Goal: Task Accomplishment & Management: Use online tool/utility

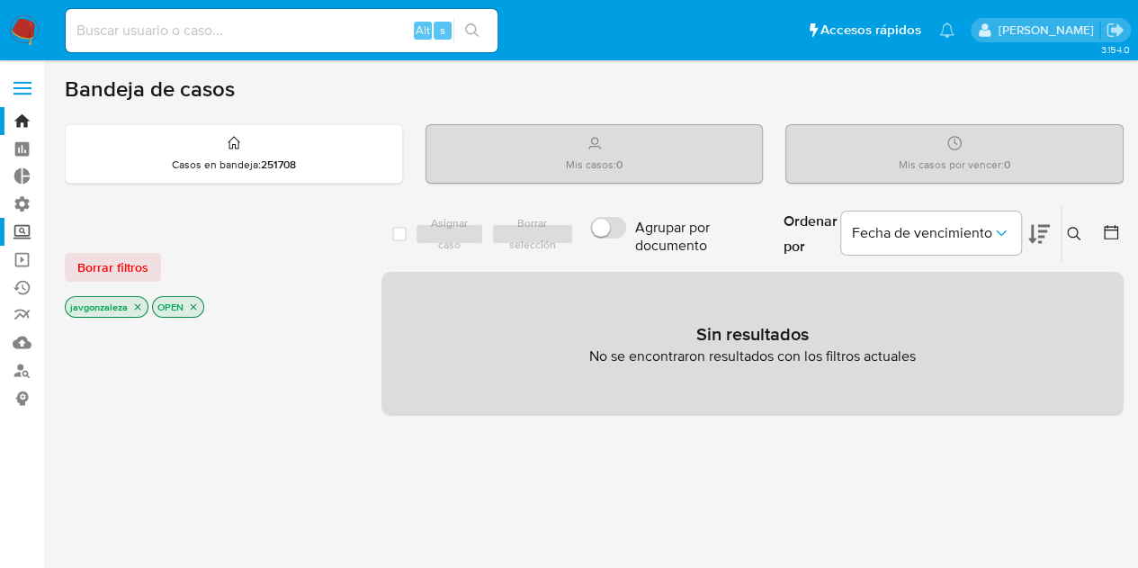
click at [15, 231] on label "Screening" at bounding box center [107, 232] width 214 height 28
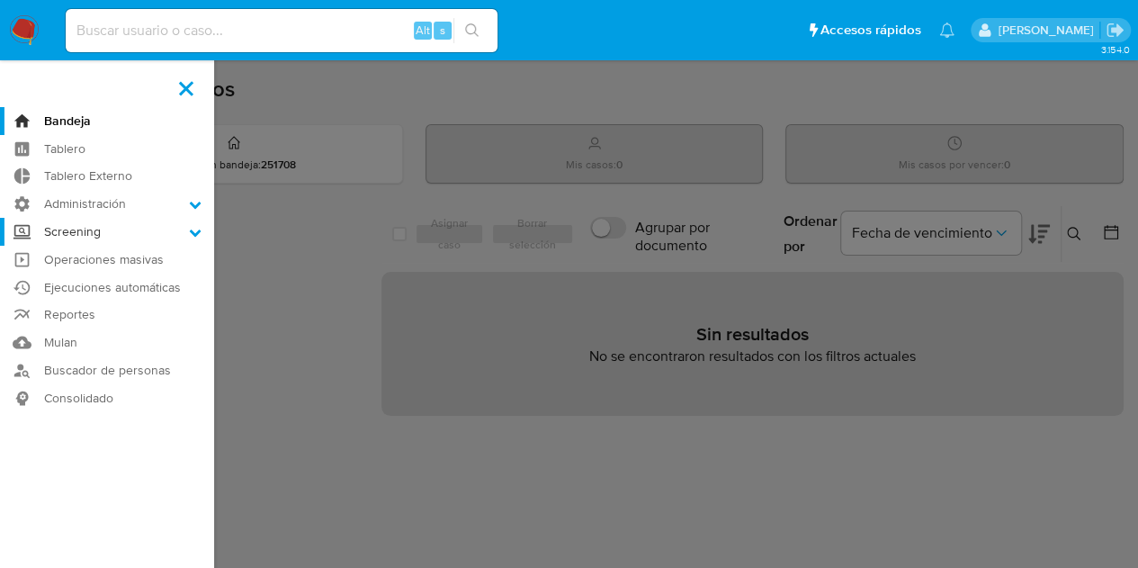
click at [0, 0] on input "Screening" at bounding box center [0, 0] width 0 height 0
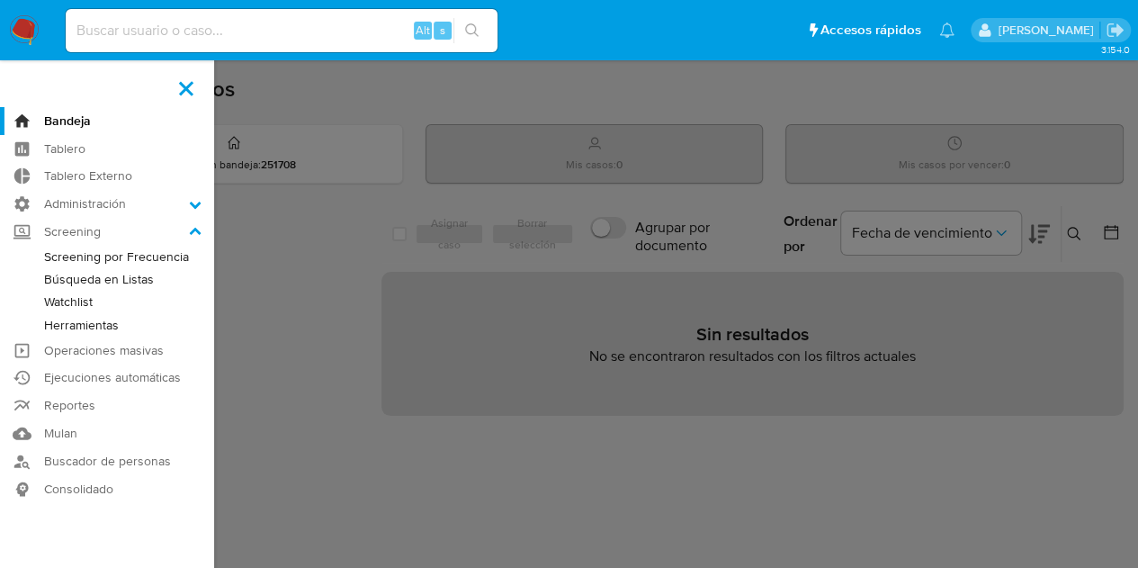
click at [72, 301] on link "Watchlist" at bounding box center [107, 302] width 214 height 22
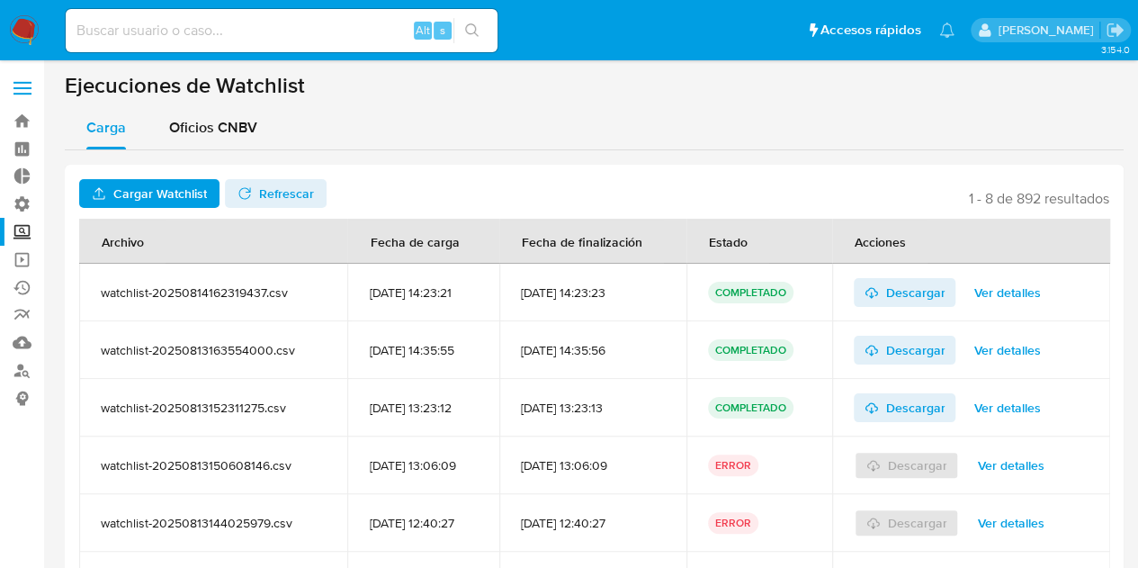
click at [122, 197] on span "Cargar Watchlist" at bounding box center [160, 193] width 94 height 29
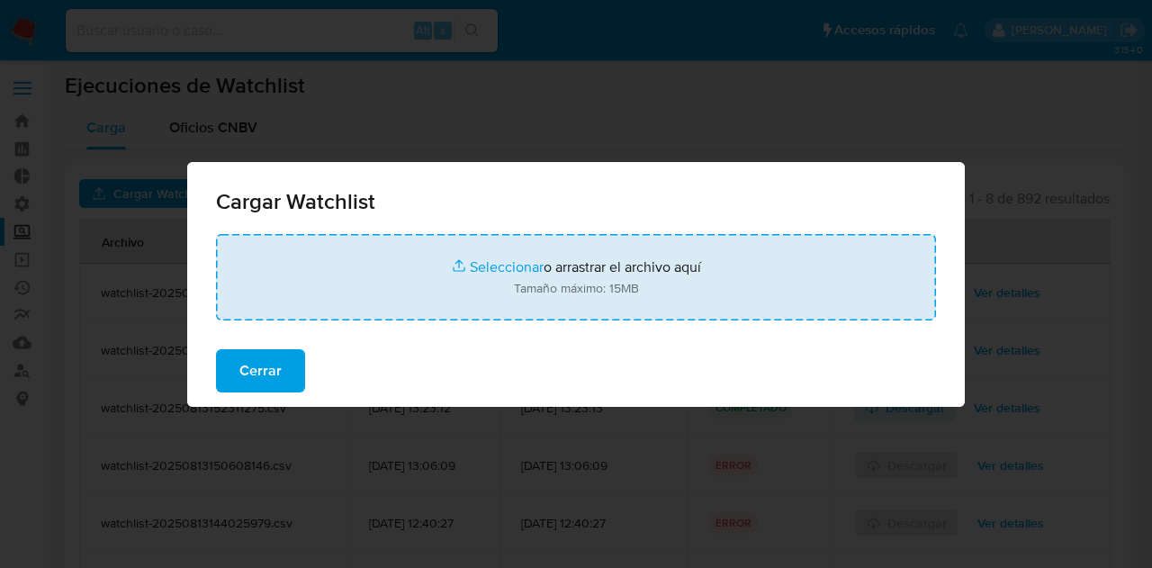
click at [587, 284] on input "file" at bounding box center [576, 277] width 720 height 86
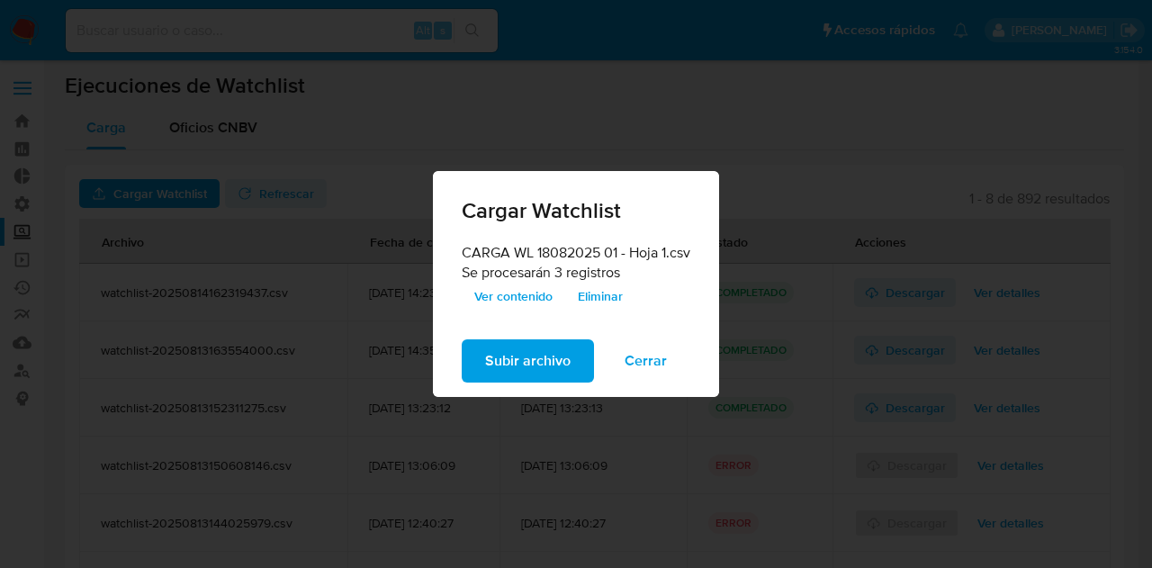
click at [528, 360] on span "Subir archivo" at bounding box center [527, 361] width 85 height 40
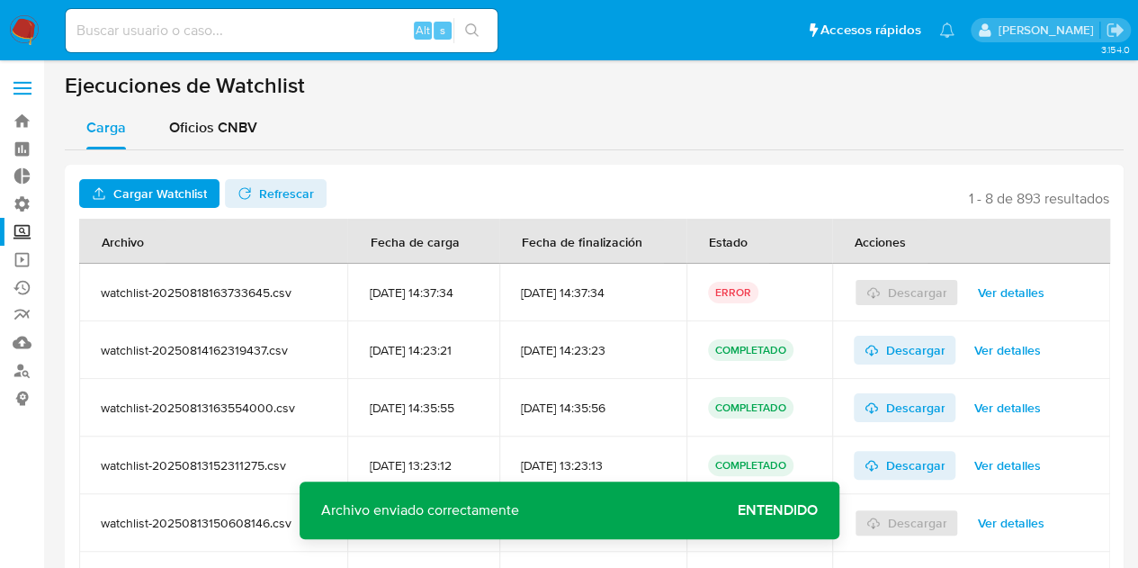
click at [1030, 292] on span "Ver detalles" at bounding box center [1010, 292] width 67 height 25
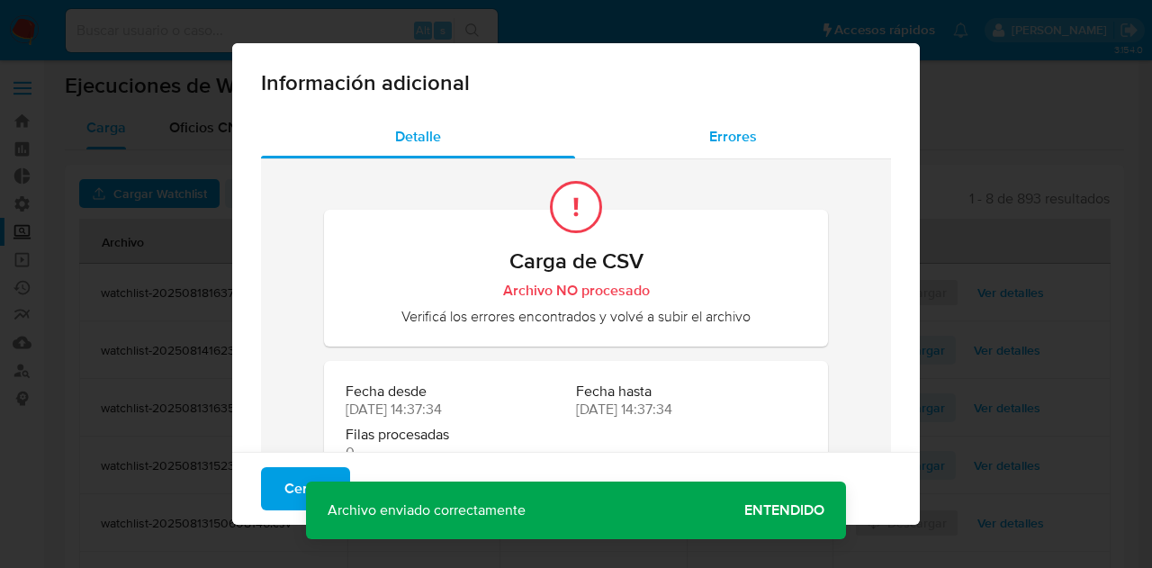
click at [735, 139] on span "Errores" at bounding box center [733, 136] width 48 height 21
